Goal: Task Accomplishment & Management: Use online tool/utility

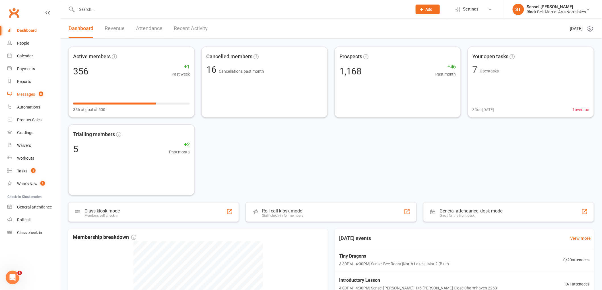
click at [25, 94] on div "Messages" at bounding box center [26, 94] width 18 height 5
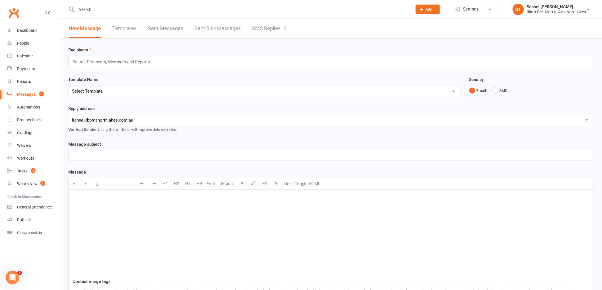
click at [125, 28] on link "Templates" at bounding box center [124, 29] width 24 height 20
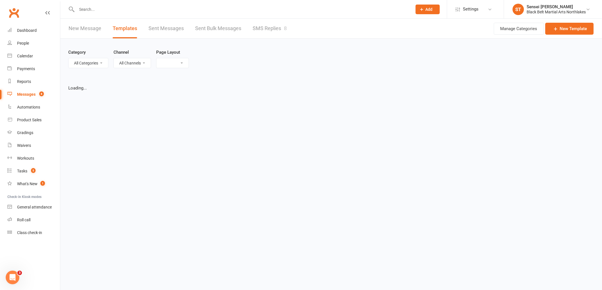
select select "list"
select select "100"
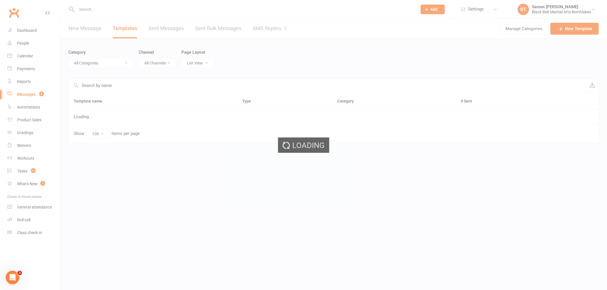
click at [123, 86] on div "Loading" at bounding box center [303, 145] width 607 height 290
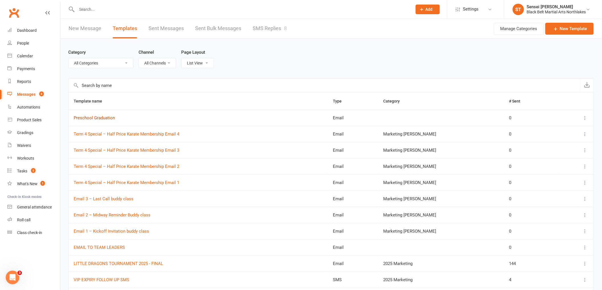
click at [102, 116] on link "Preschool Graduation" at bounding box center [94, 117] width 41 height 5
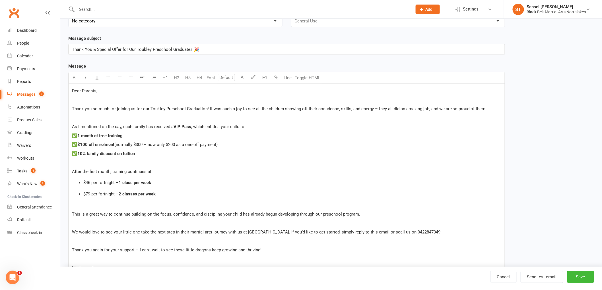
scroll to position [95, 0]
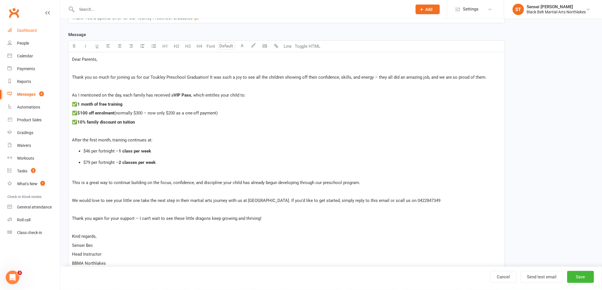
click at [27, 32] on div "Dashboard" at bounding box center [27, 30] width 20 height 5
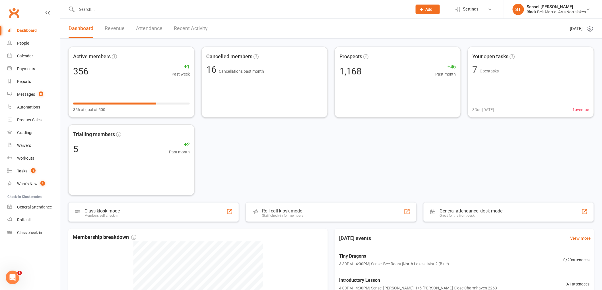
click at [113, 10] on input "text" at bounding box center [241, 9] width 333 height 8
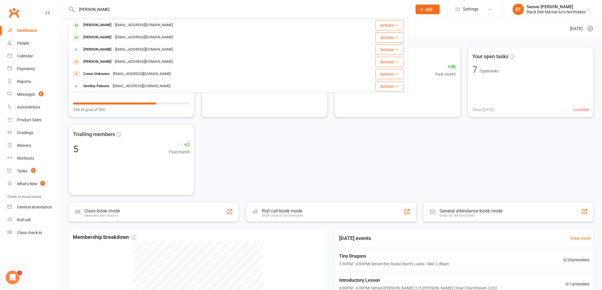
type input "[PERSON_NAME]"
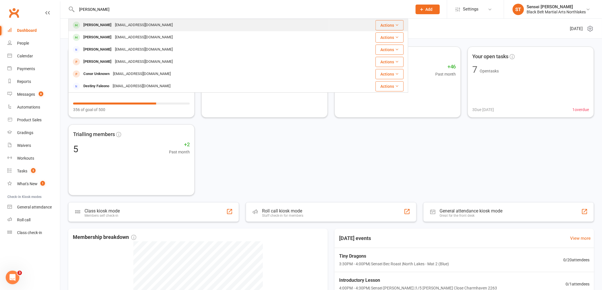
click at [100, 26] on div "[PERSON_NAME]" at bounding box center [98, 25] width 32 height 8
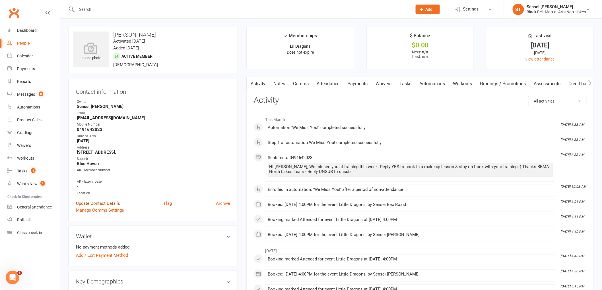
click at [99, 201] on link "Update Contact Details" at bounding box center [98, 203] width 44 height 7
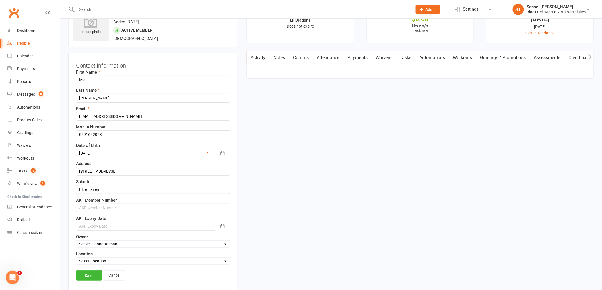
scroll to position [27, 0]
drag, startPoint x: 129, startPoint y: 173, endPoint x: 55, endPoint y: 165, distance: 74.4
type input "[STREET_ADDRESS]"
drag, startPoint x: 105, startPoint y: 189, endPoint x: 50, endPoint y: 191, distance: 54.4
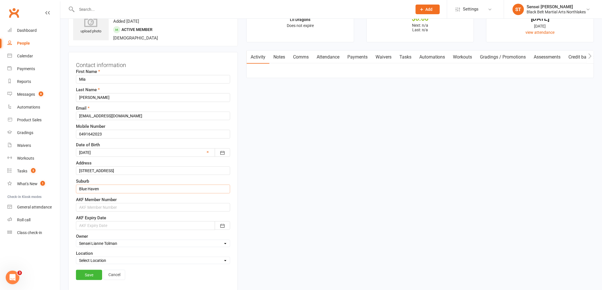
type input "San Remo"
click at [90, 278] on link "Save" at bounding box center [89, 275] width 26 height 10
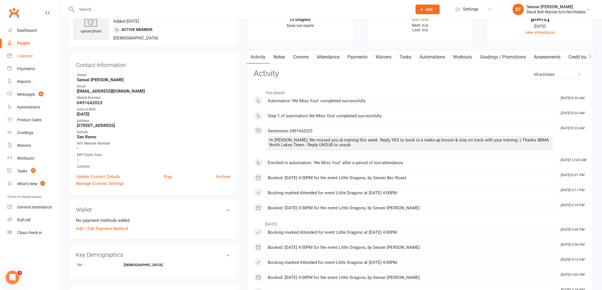
click at [28, 54] on div "Calendar" at bounding box center [25, 56] width 16 height 5
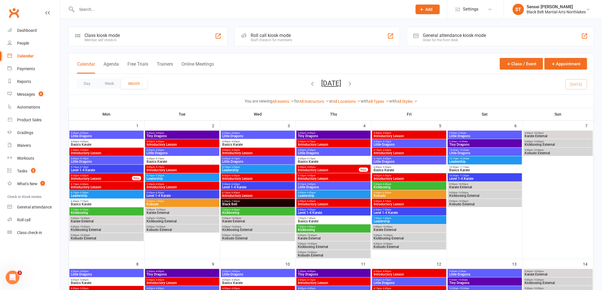
scroll to position [221, 0]
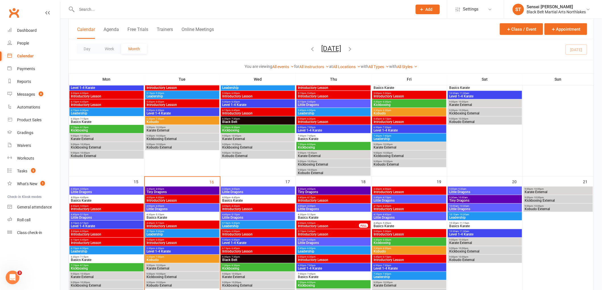
click at [180, 189] on span "3:30pm - 4:00pm" at bounding box center [182, 189] width 72 height 3
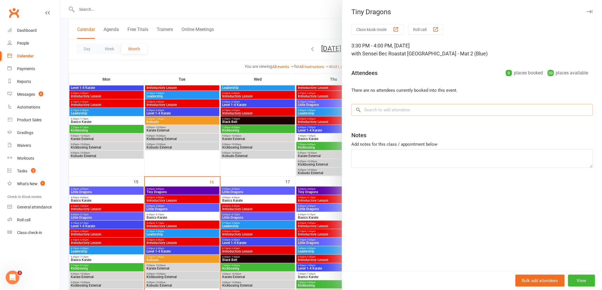
click at [373, 109] on input "search" at bounding box center [471, 110] width 241 height 12
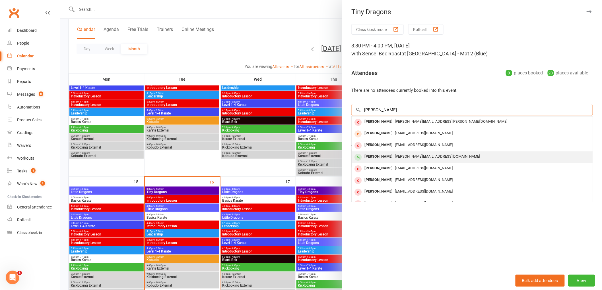
type input "[PERSON_NAME]"
click at [376, 157] on div "[PERSON_NAME]" at bounding box center [378, 157] width 33 height 8
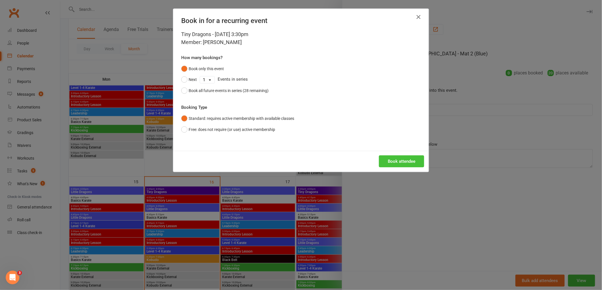
click at [382, 159] on button "Book attendee" at bounding box center [401, 162] width 45 height 12
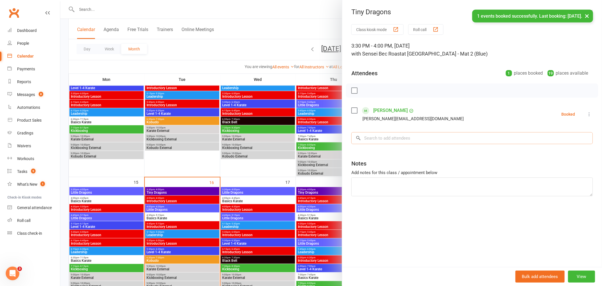
click at [374, 138] on input "search" at bounding box center [471, 138] width 241 height 12
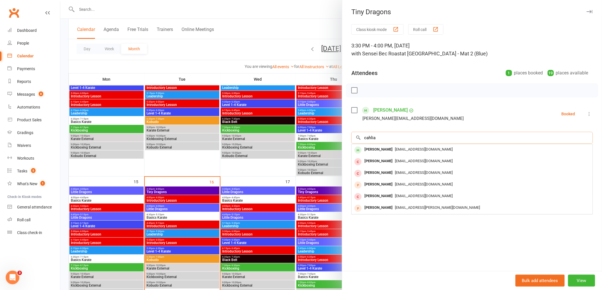
drag, startPoint x: 371, startPoint y: 141, endPoint x: 343, endPoint y: 146, distance: 28.6
click at [343, 146] on div "Class kiosk mode Roll call 3:30 PM - 4:00 PM, [DATE] with Sensei Bec Roast at […" at bounding box center [472, 147] width 260 height 247
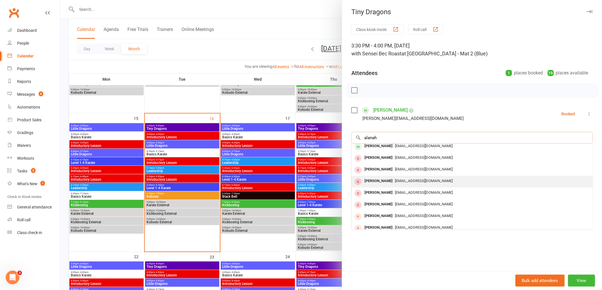
scroll to position [0, 0]
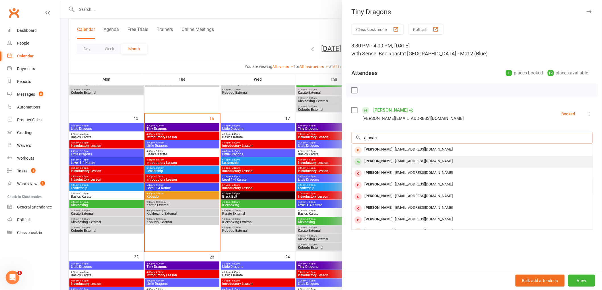
type input "alanah"
click at [396, 160] on span "[EMAIL_ADDRESS][DOMAIN_NAME]" at bounding box center [424, 161] width 58 height 4
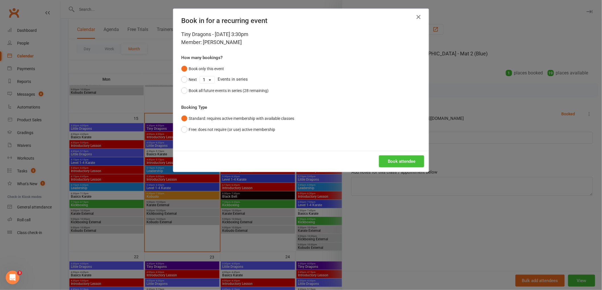
click at [397, 160] on button "Book attendee" at bounding box center [401, 162] width 45 height 12
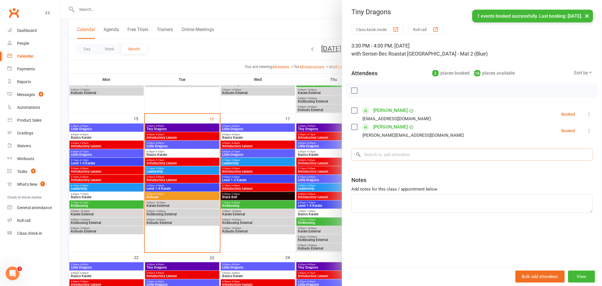
click at [397, 152] on input "search" at bounding box center [471, 154] width 241 height 12
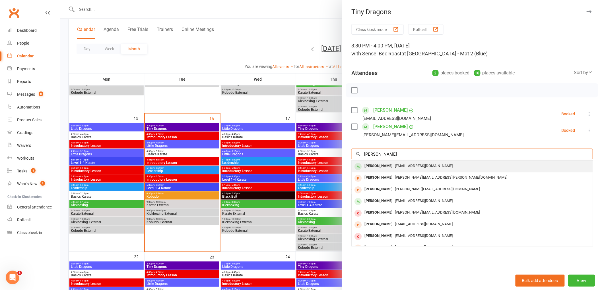
type input "[PERSON_NAME]"
click at [393, 169] on div "[EMAIL_ADDRESS][DOMAIN_NAME]" at bounding box center [472, 166] width 236 height 8
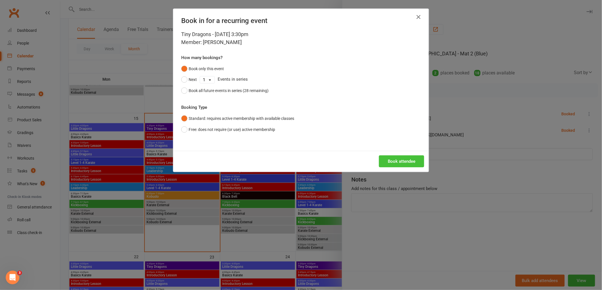
click at [400, 158] on button "Book attendee" at bounding box center [401, 162] width 45 height 12
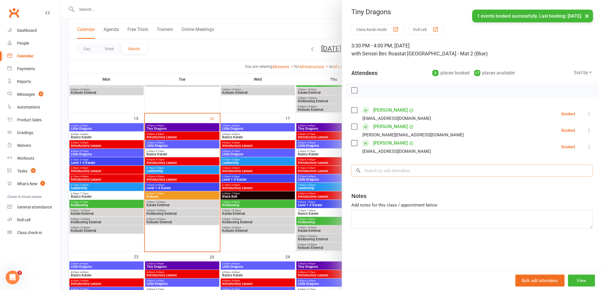
click at [394, 176] on input "search" at bounding box center [471, 171] width 241 height 12
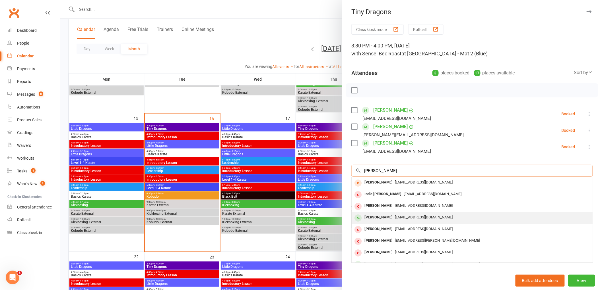
type input "[PERSON_NAME]"
click at [395, 215] on span "[EMAIL_ADDRESS][DOMAIN_NAME]" at bounding box center [424, 217] width 58 height 4
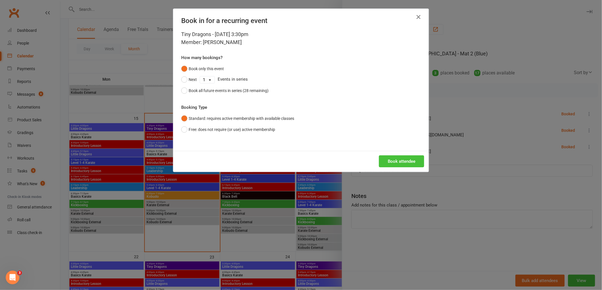
click at [406, 160] on button "Book attendee" at bounding box center [401, 162] width 45 height 12
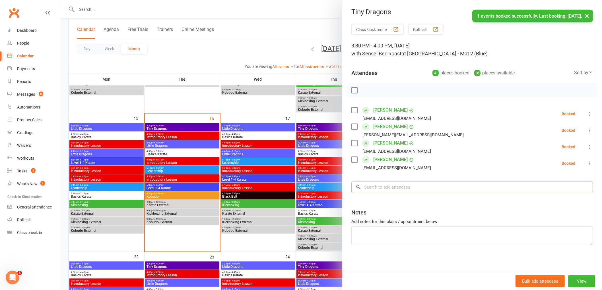
click at [403, 189] on input "search" at bounding box center [471, 187] width 241 height 12
